Goal: Transaction & Acquisition: Purchase product/service

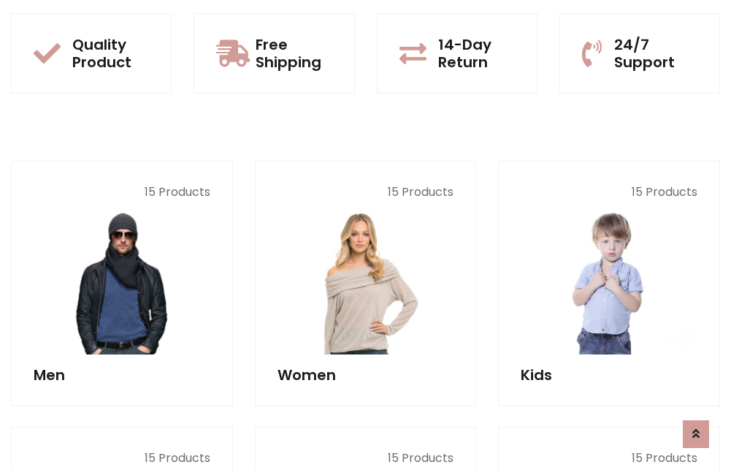
scroll to position [1266, 0]
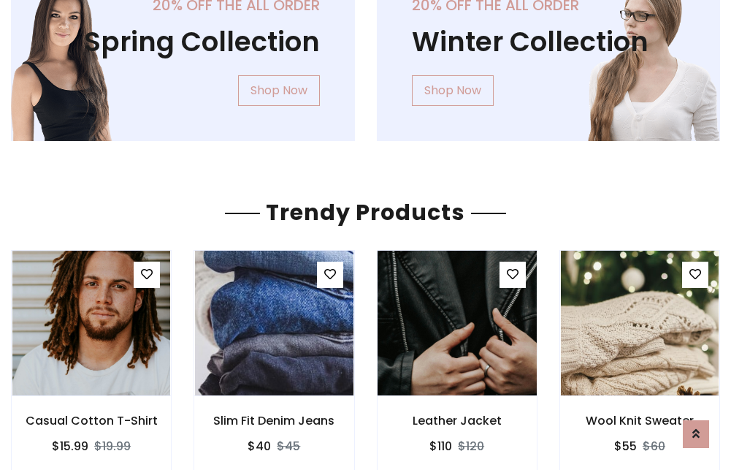
click at [457, 323] on img at bounding box center [457, 323] width 190 height 351
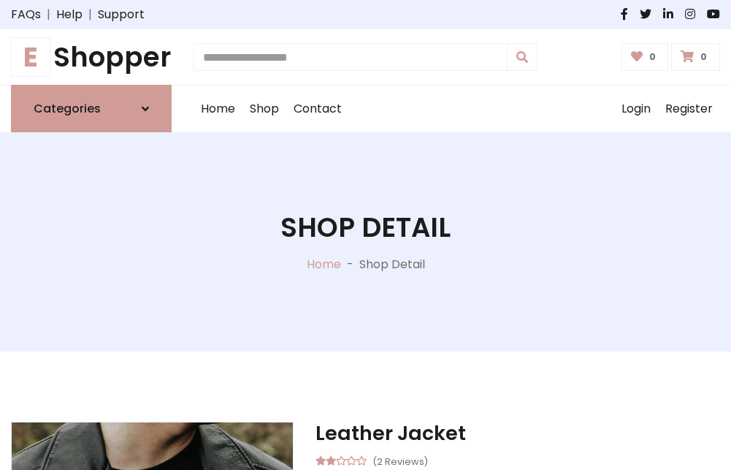
click at [91, 57] on h1 "E Shopper" at bounding box center [91, 57] width 161 height 32
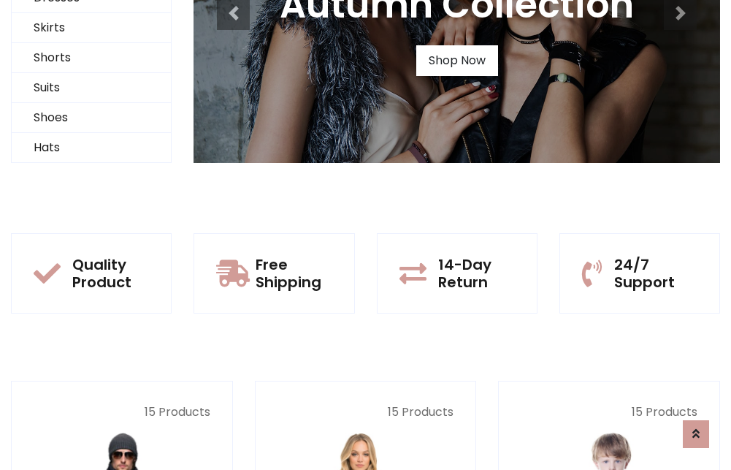
scroll to position [141, 0]
